Goal: Find specific page/section: Find specific page/section

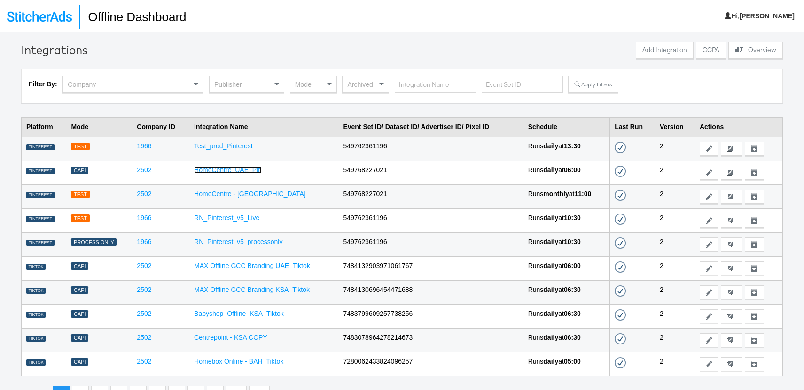
click at [207, 172] on link "HomeCentre_UAE_Pin" at bounding box center [228, 170] width 68 height 8
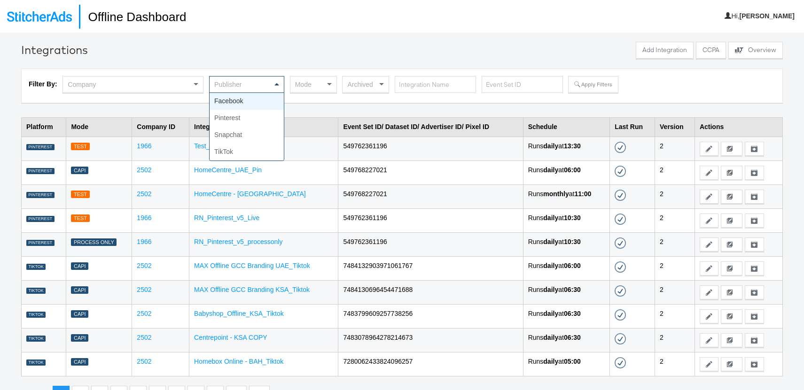
click at [262, 85] on div "Publisher" at bounding box center [247, 85] width 74 height 16
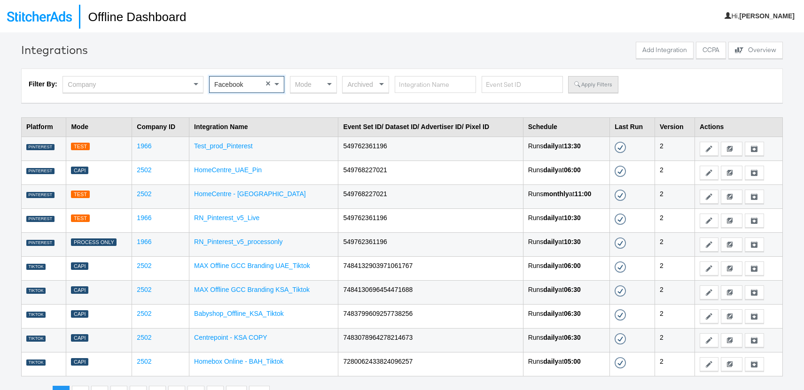
click at [595, 90] on button "Apply Filters" at bounding box center [593, 84] width 50 height 17
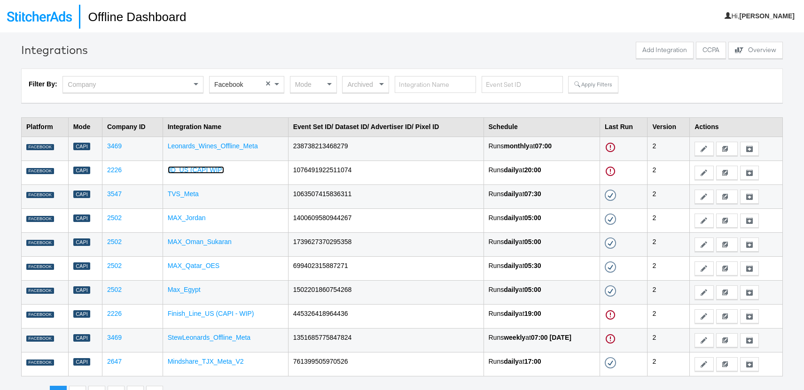
click at [194, 166] on link "JD_US (CAPI WIP)" at bounding box center [196, 170] width 57 height 8
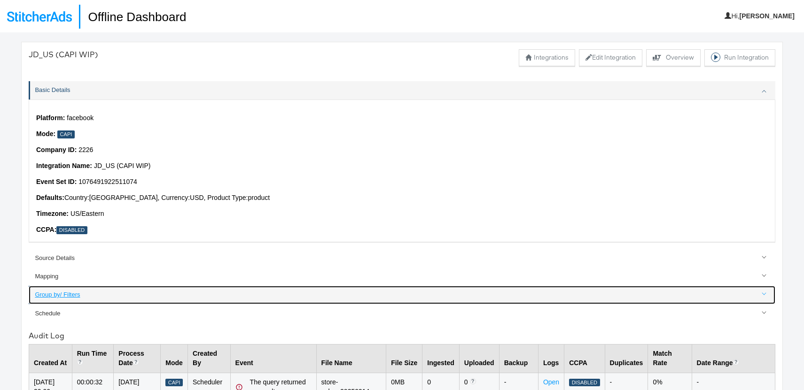
click at [51, 298] on div "Group by/ Filters" at bounding box center [402, 295] width 735 height 9
